Goal: Download file/media

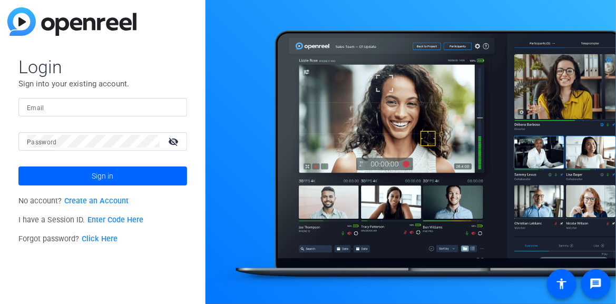
type input "[EMAIL_ADDRESS][DOMAIN_NAME]"
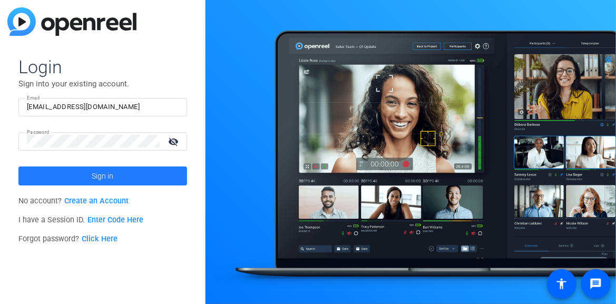
click at [133, 176] on span at bounding box center [102, 175] width 169 height 25
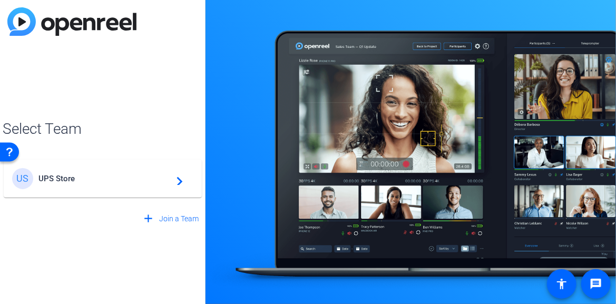
click at [177, 180] on mat-icon "navigate_next" at bounding box center [176, 178] width 13 height 13
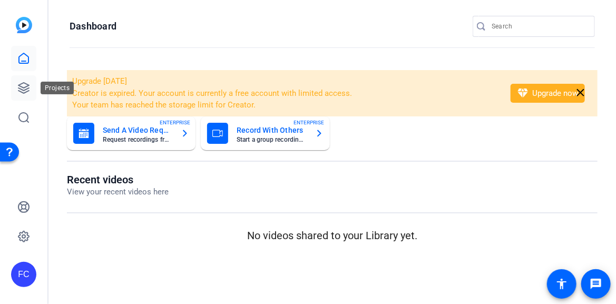
click at [26, 87] on icon at bounding box center [23, 88] width 13 height 13
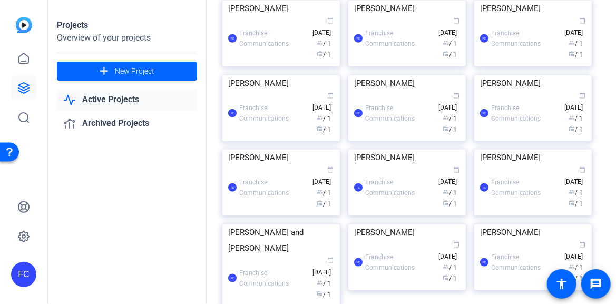
scroll to position [316, 0]
click at [312, 0] on img at bounding box center [281, 0] width 118 height 0
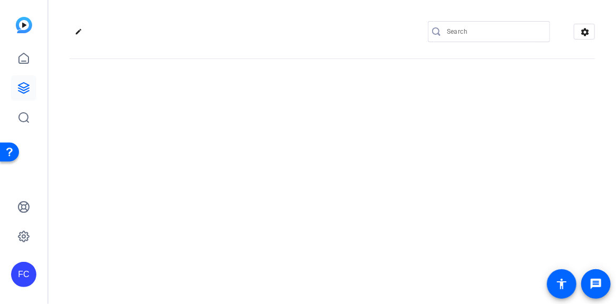
click at [312, 134] on div "edit settings" at bounding box center [332, 152] width 568 height 304
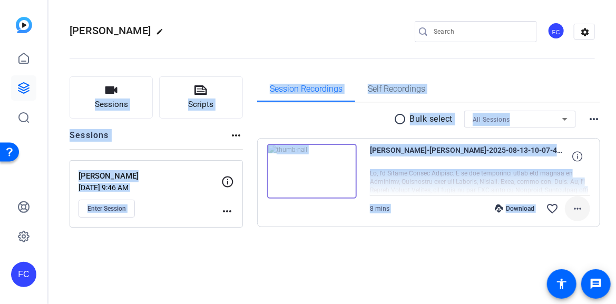
click at [575, 208] on mat-icon "more_horiz" at bounding box center [577, 208] width 13 height 13
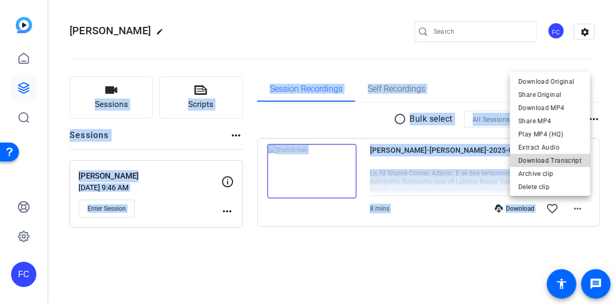
click at [566, 160] on span "Download Transcript" at bounding box center [550, 160] width 63 height 13
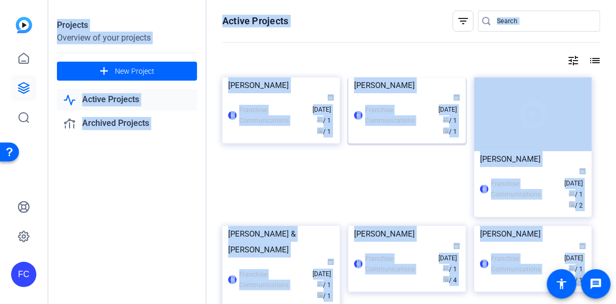
click at [422, 77] on img at bounding box center [407, 77] width 118 height 0
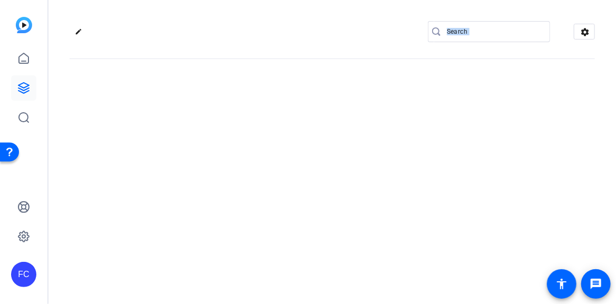
click at [422, 126] on div "edit settings" at bounding box center [332, 152] width 568 height 304
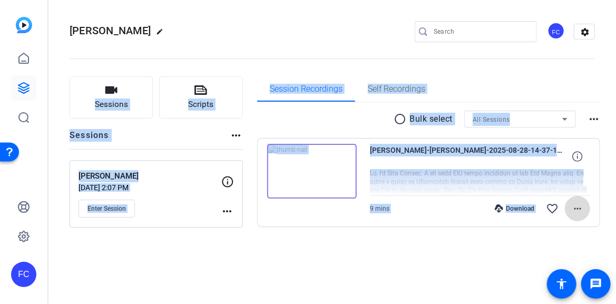
click at [580, 208] on mat-icon "more_horiz" at bounding box center [577, 208] width 13 height 13
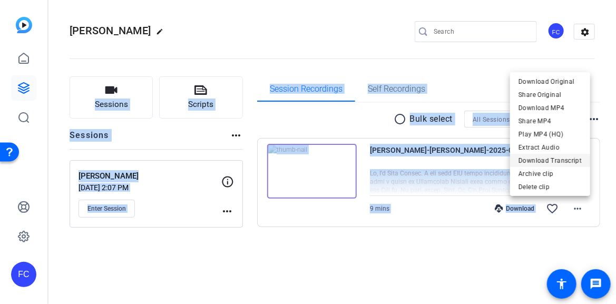
click at [551, 160] on span "Download Transcript" at bounding box center [550, 160] width 63 height 13
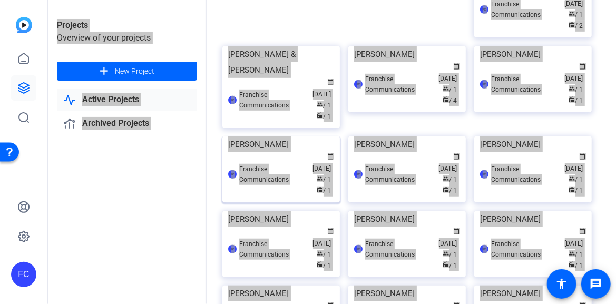
scroll to position [264, 0]
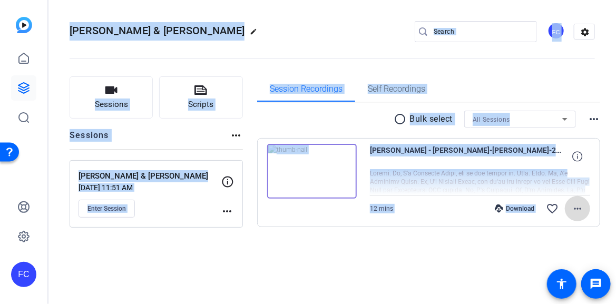
click at [578, 208] on mat-icon "more_horiz" at bounding box center [577, 208] width 13 height 13
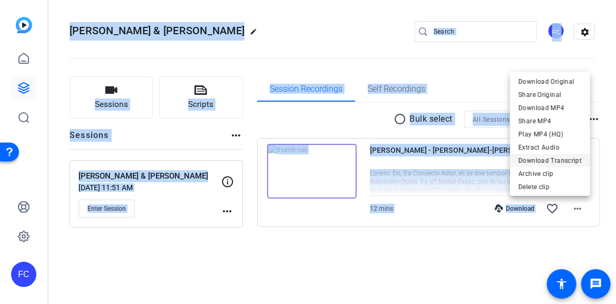
click at [569, 162] on span "Download Transcript" at bounding box center [550, 160] width 63 height 13
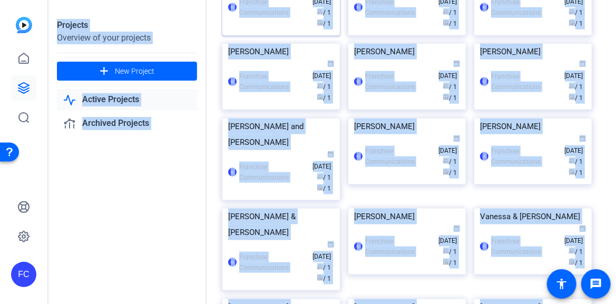
scroll to position [474, 0]
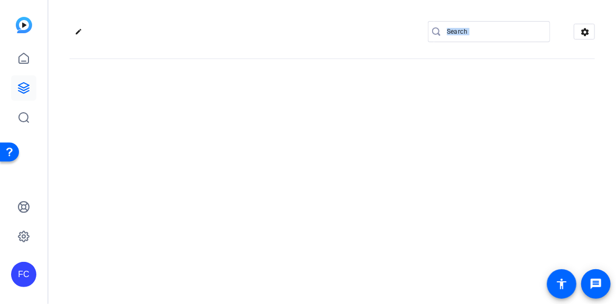
click at [306, 178] on div "edit settings" at bounding box center [332, 152] width 568 height 304
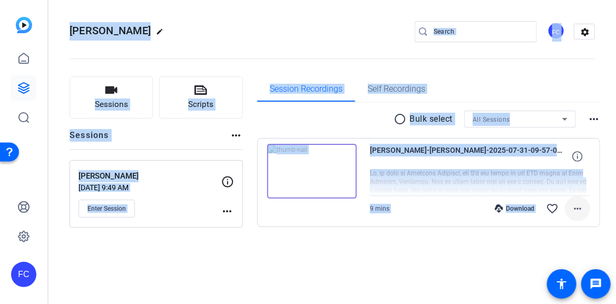
click at [580, 207] on mat-icon "more_horiz" at bounding box center [577, 208] width 13 height 13
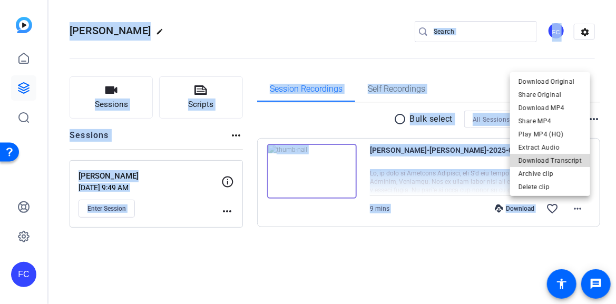
click at [568, 159] on span "Download Transcript" at bounding box center [550, 160] width 63 height 13
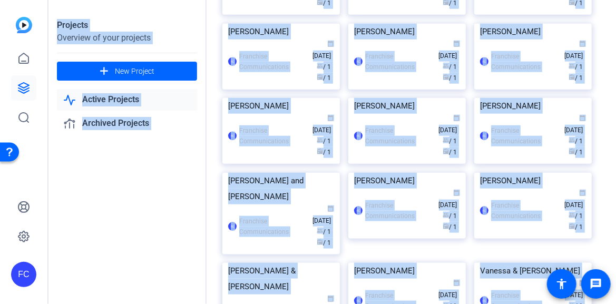
scroll to position [422, 0]
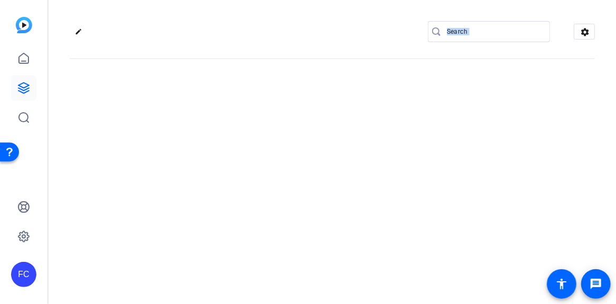
click at [518, 53] on div at bounding box center [489, 48] width 122 height 12
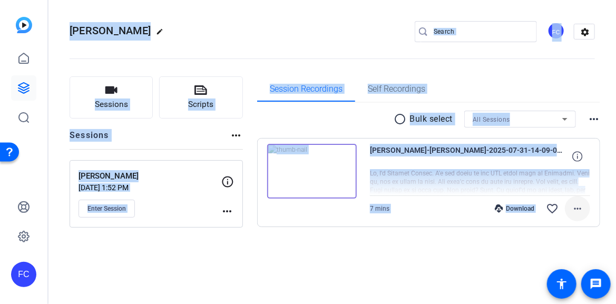
click at [578, 209] on mat-icon "more_horiz" at bounding box center [577, 208] width 13 height 13
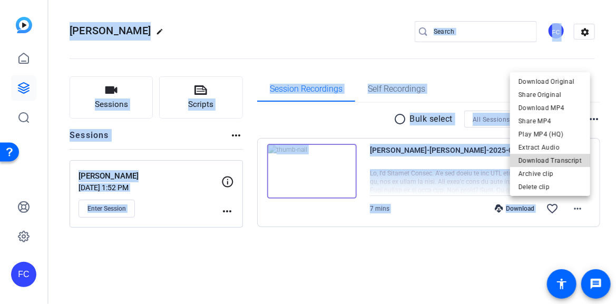
click at [565, 160] on span "Download Transcript" at bounding box center [550, 160] width 63 height 13
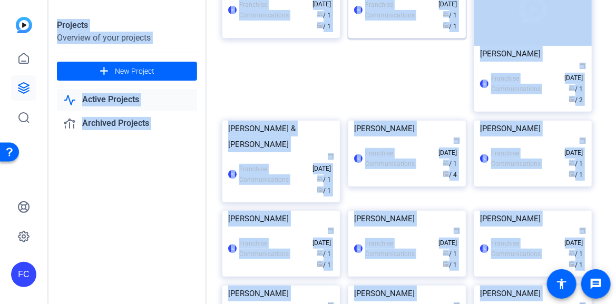
scroll to position [53, 0]
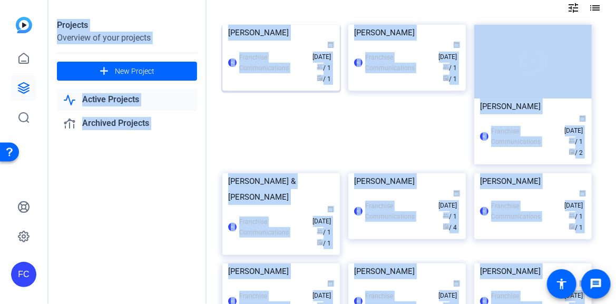
click at [275, 25] on img at bounding box center [281, 25] width 118 height 0
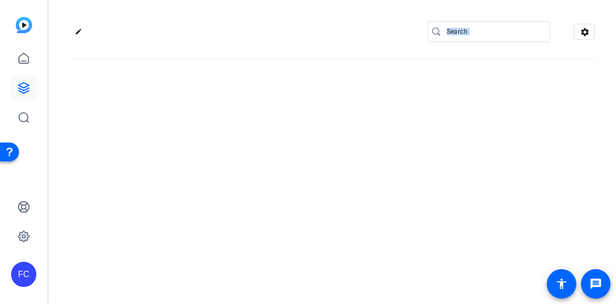
click at [275, 69] on openreel-divider-bar at bounding box center [332, 56] width 525 height 32
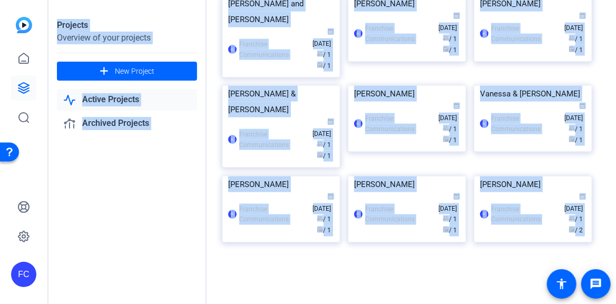
scroll to position [1212, 0]
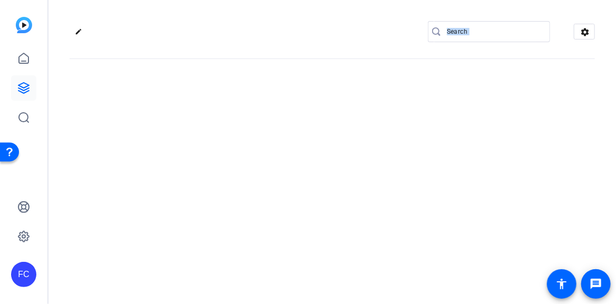
click at [416, 148] on div "edit settings" at bounding box center [332, 152] width 568 height 304
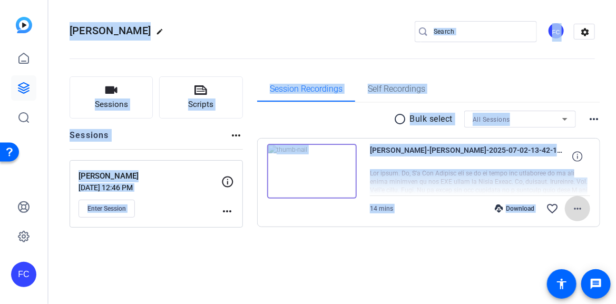
click at [580, 206] on mat-icon "more_horiz" at bounding box center [577, 208] width 13 height 13
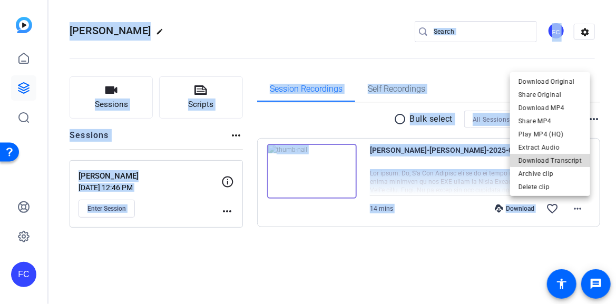
click at [563, 159] on span "Download Transcript" at bounding box center [550, 160] width 63 height 13
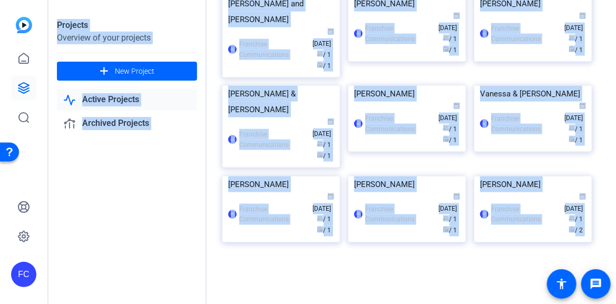
scroll to position [738, 0]
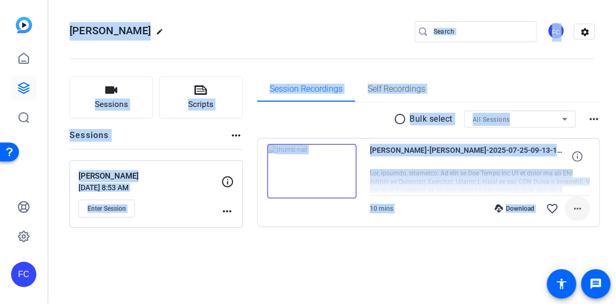
click at [576, 208] on mat-icon "more_horiz" at bounding box center [577, 208] width 13 height 13
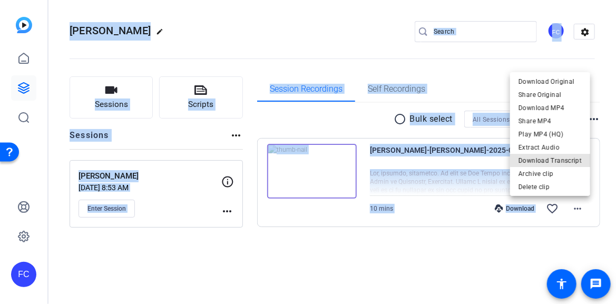
click at [573, 160] on span "Download Transcript" at bounding box center [550, 160] width 63 height 13
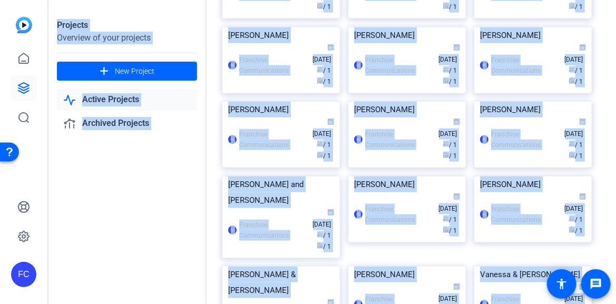
scroll to position [0, 0]
